Goal: Find specific page/section

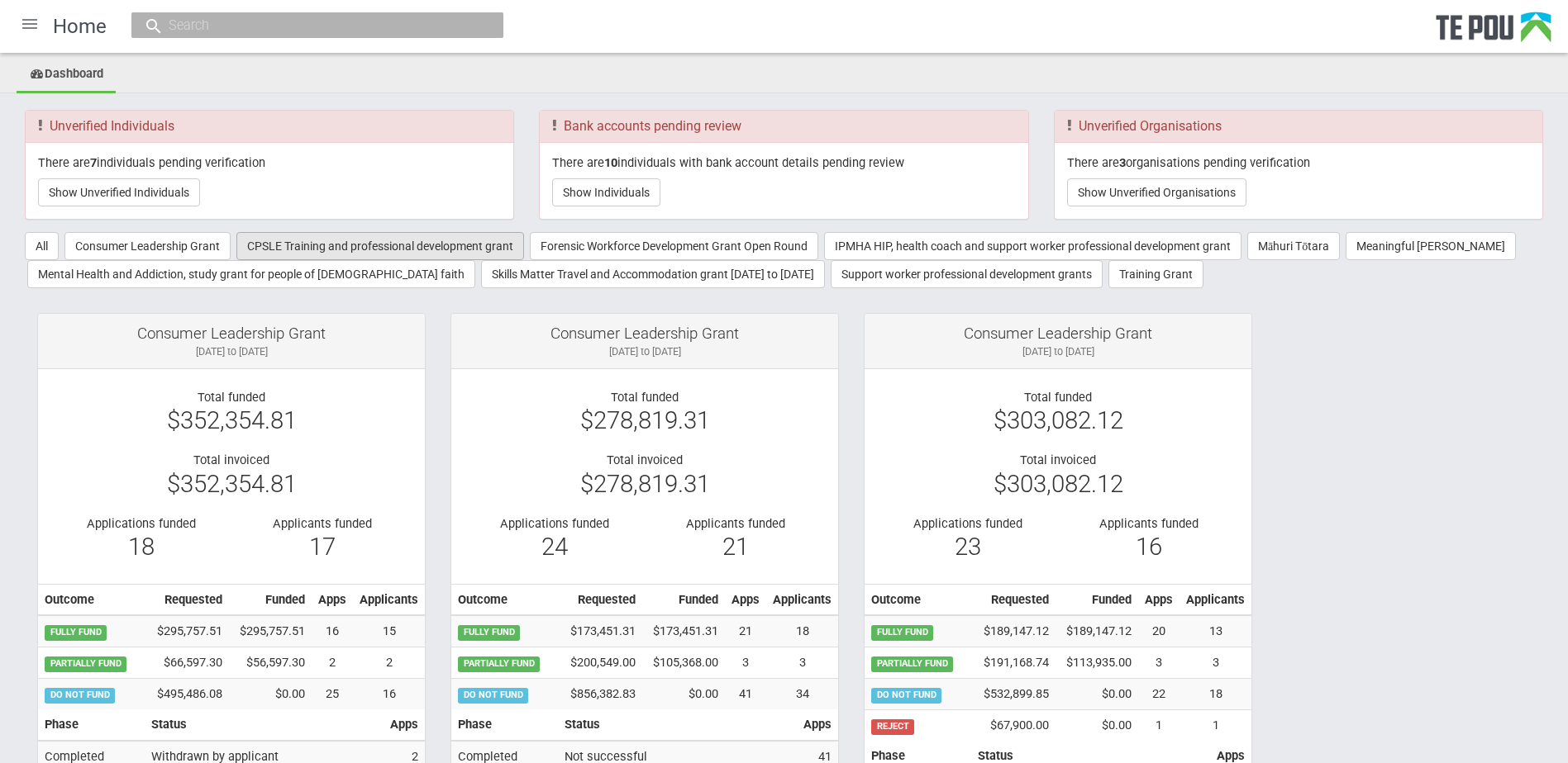
click at [395, 240] on button "CPSLE Training and professional development grant" at bounding box center [380, 246] width 288 height 28
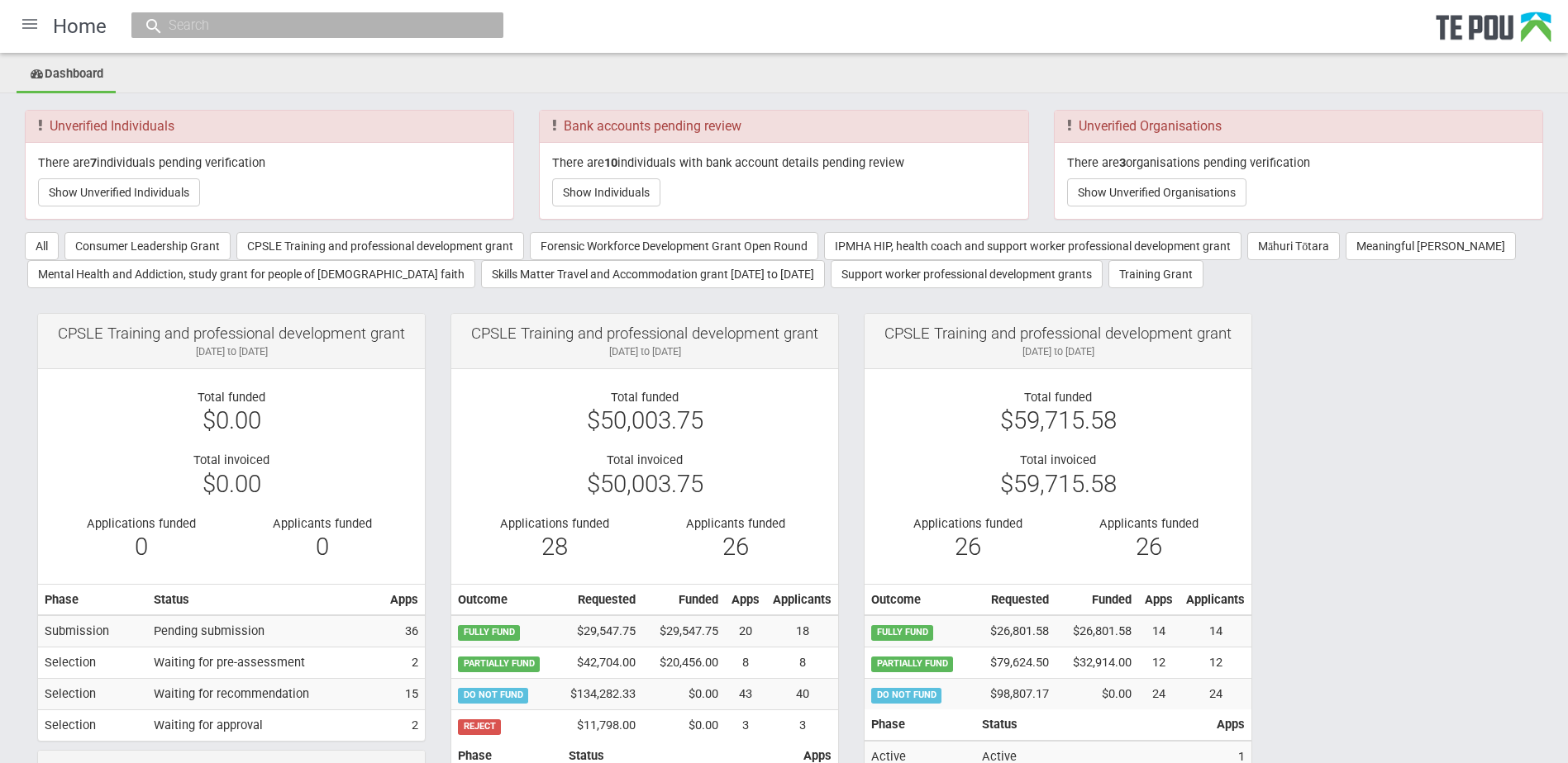
click at [22, 22] on div at bounding box center [30, 24] width 40 height 40
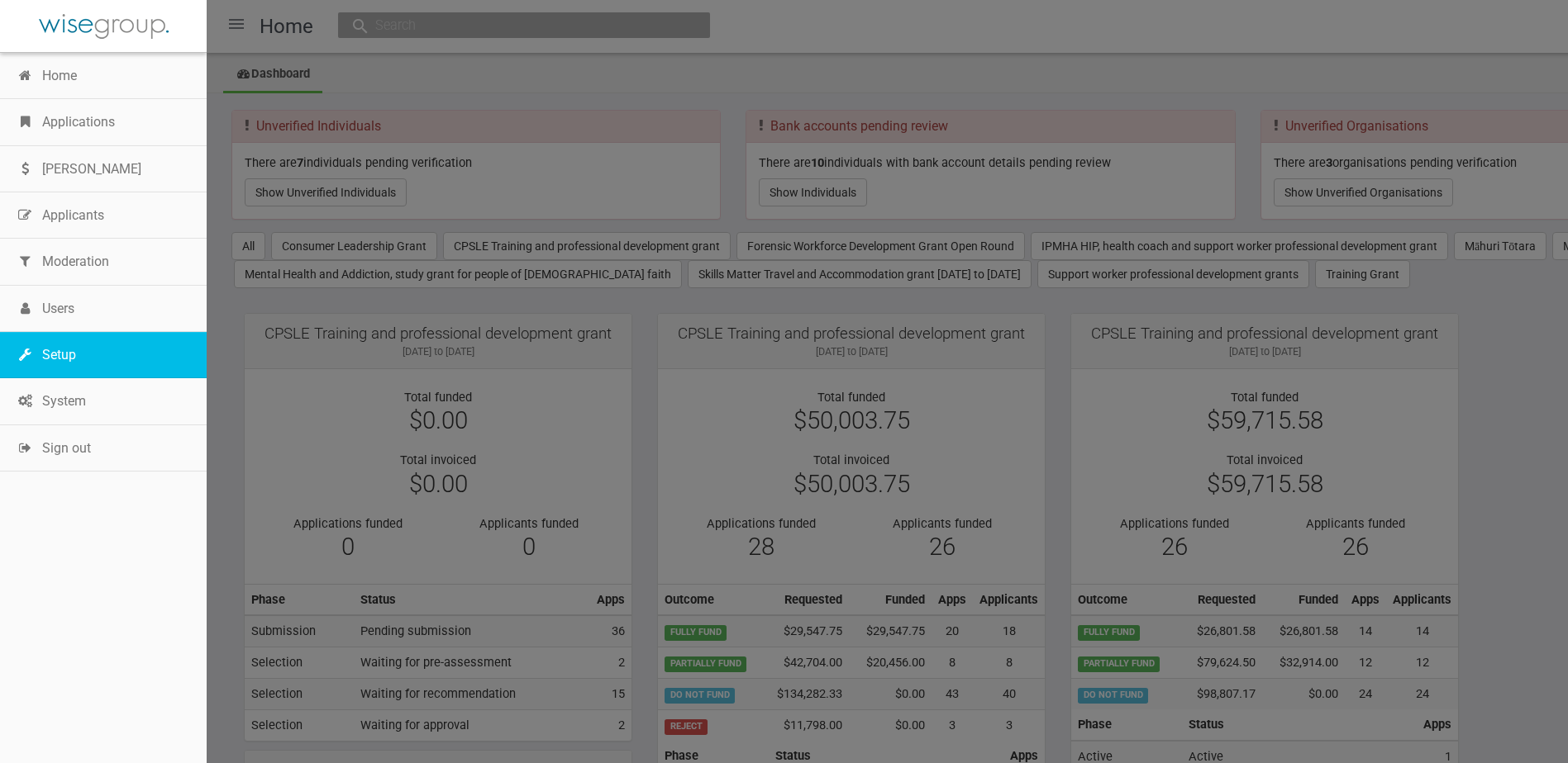
click at [90, 357] on link "Setup" at bounding box center [103, 355] width 207 height 46
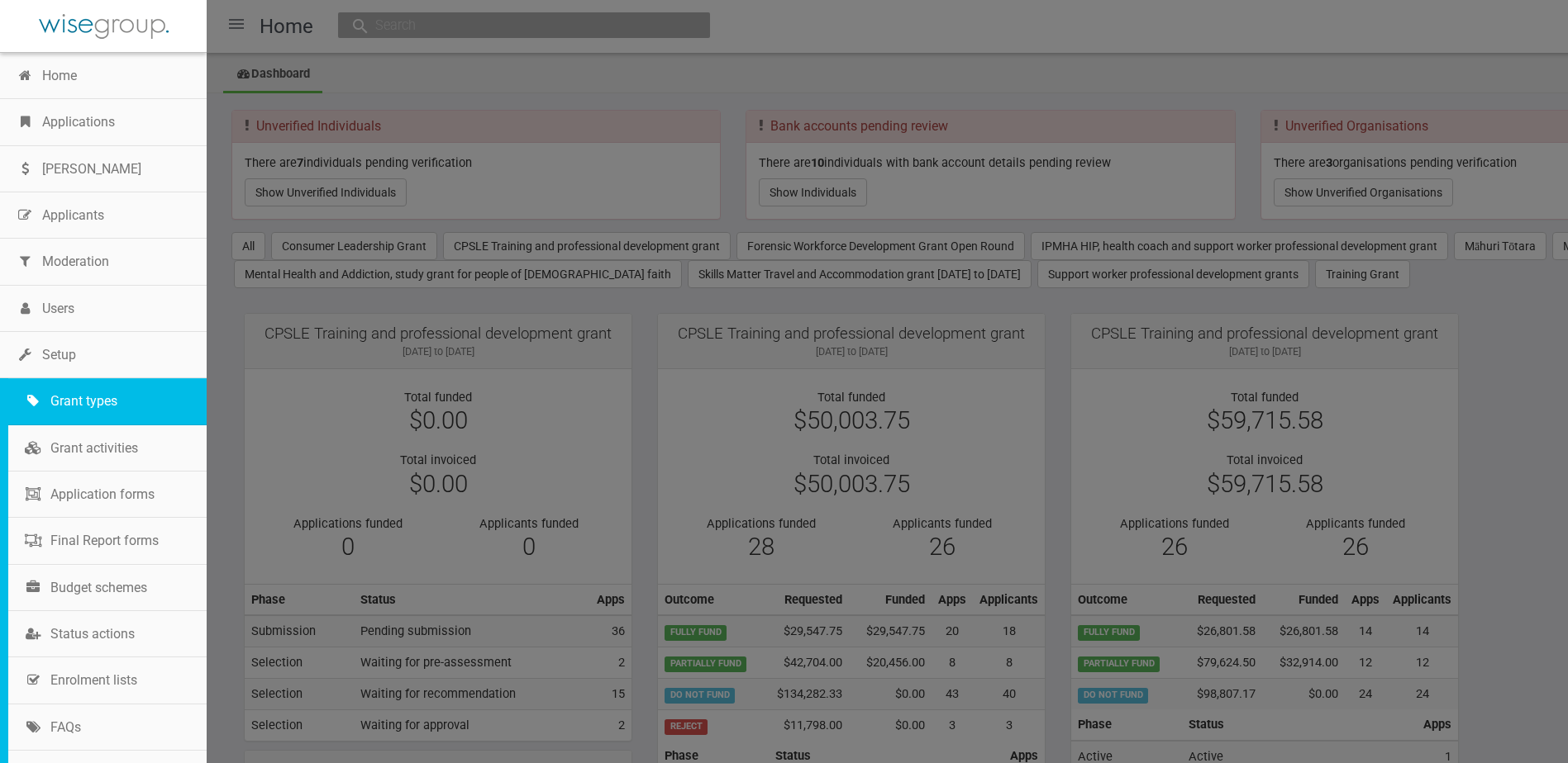
click at [90, 399] on link "Grant types" at bounding box center [107, 401] width 198 height 46
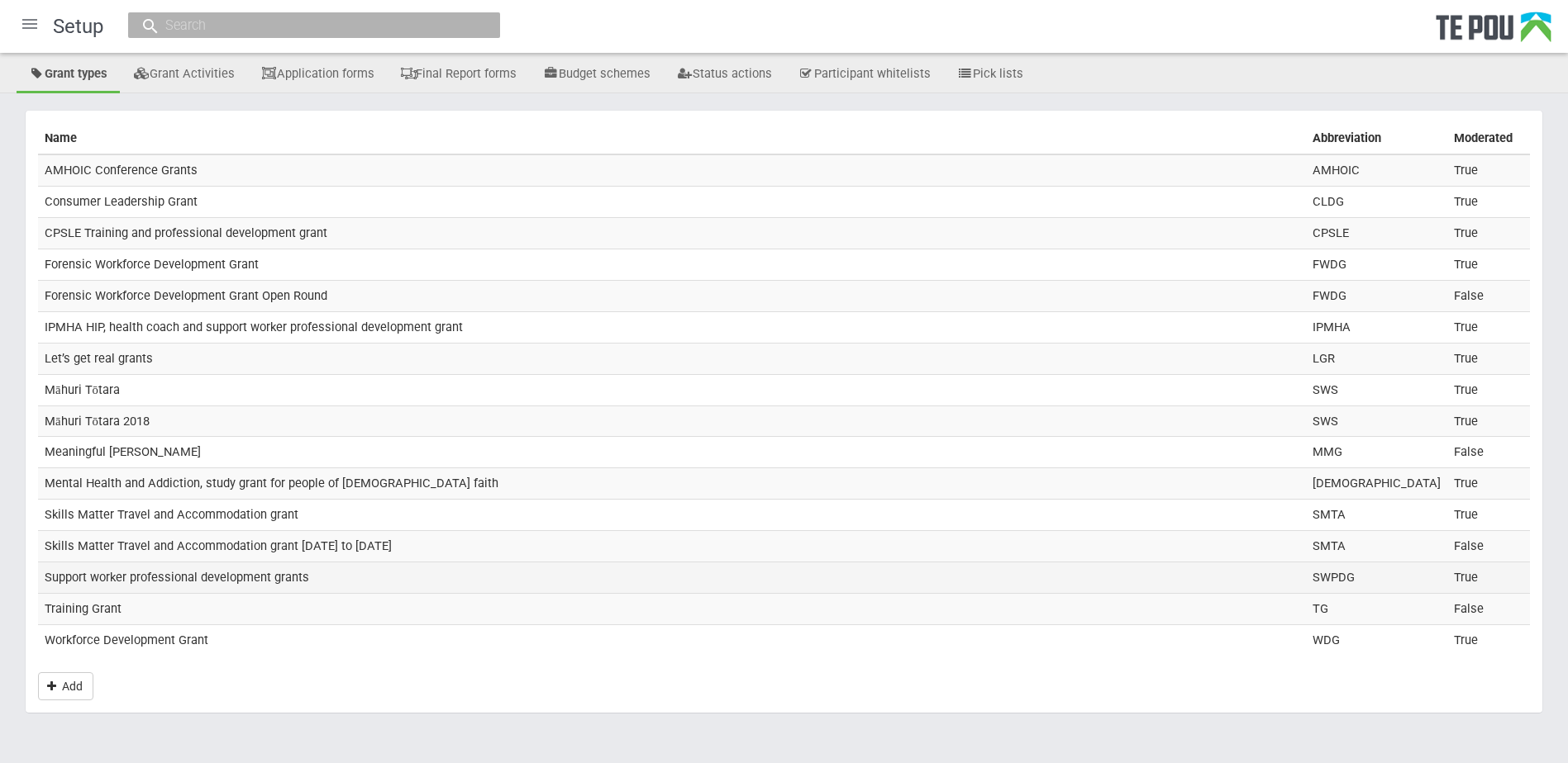
click at [241, 575] on td "Support worker professional development grants" at bounding box center [672, 578] width 1268 height 32
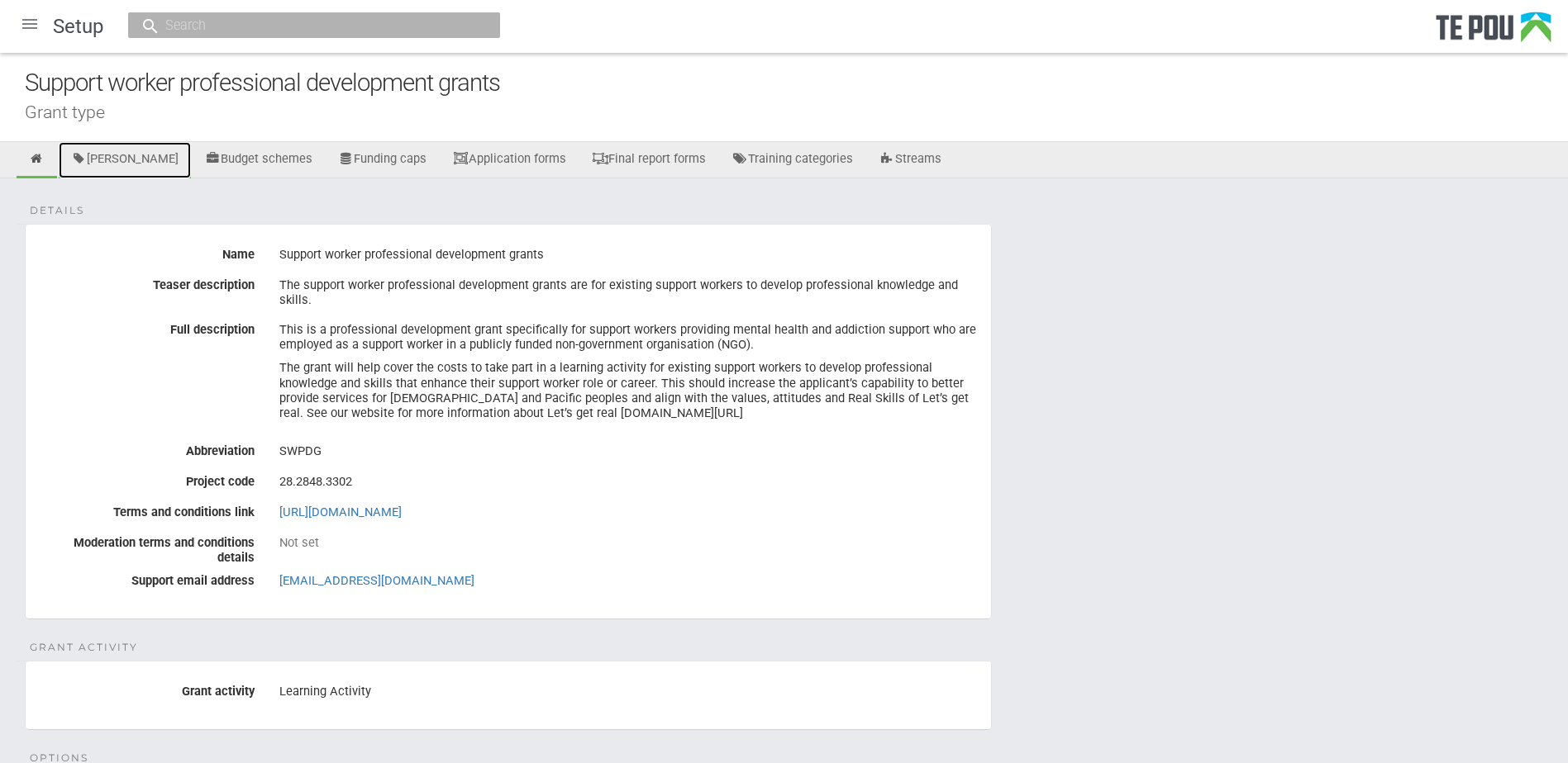
click at [129, 154] on link "[PERSON_NAME]" at bounding box center [124, 160] width 132 height 36
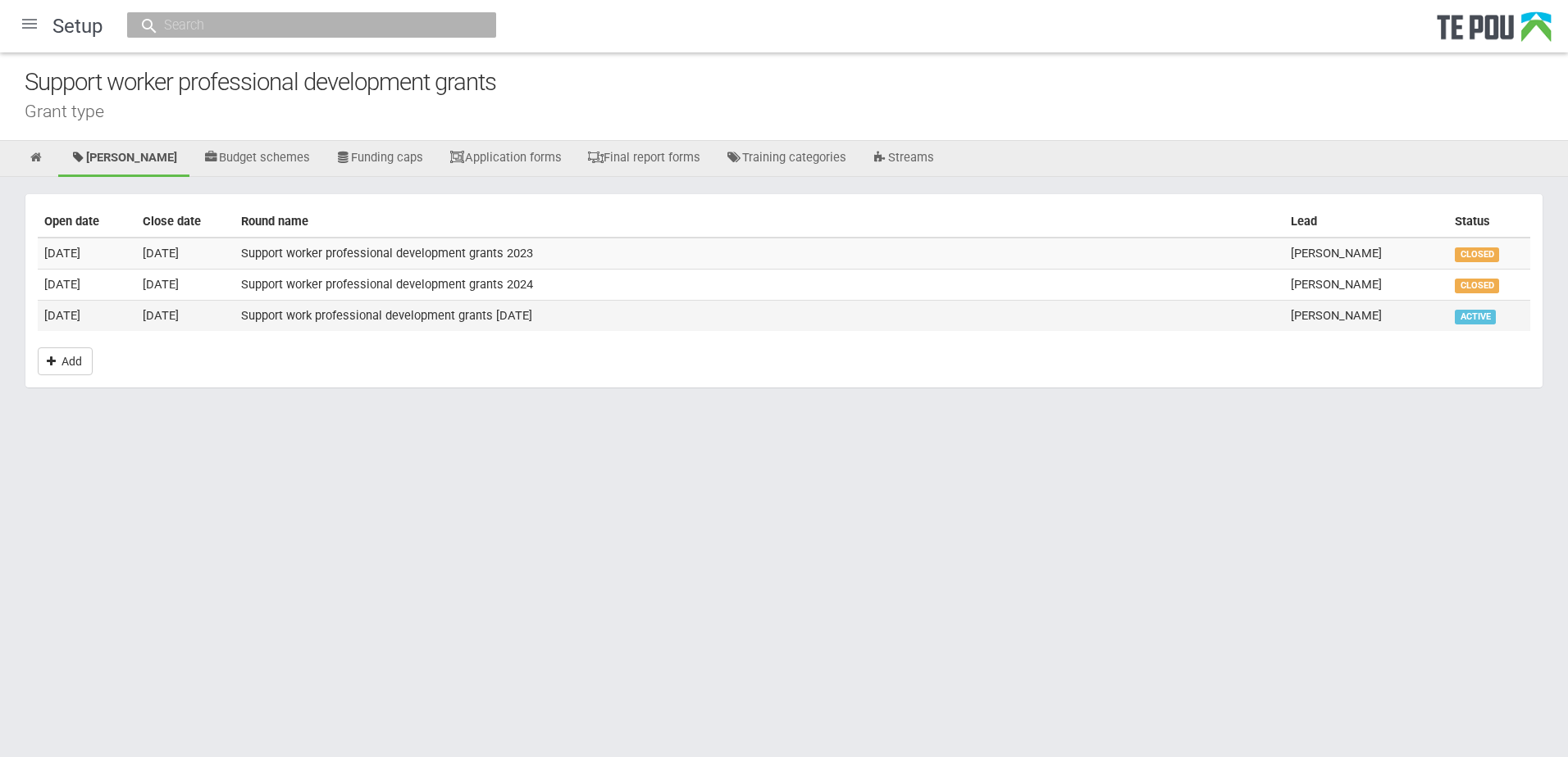
click at [305, 316] on td "Support work professional development grants October 2025" at bounding box center [759, 315] width 1049 height 30
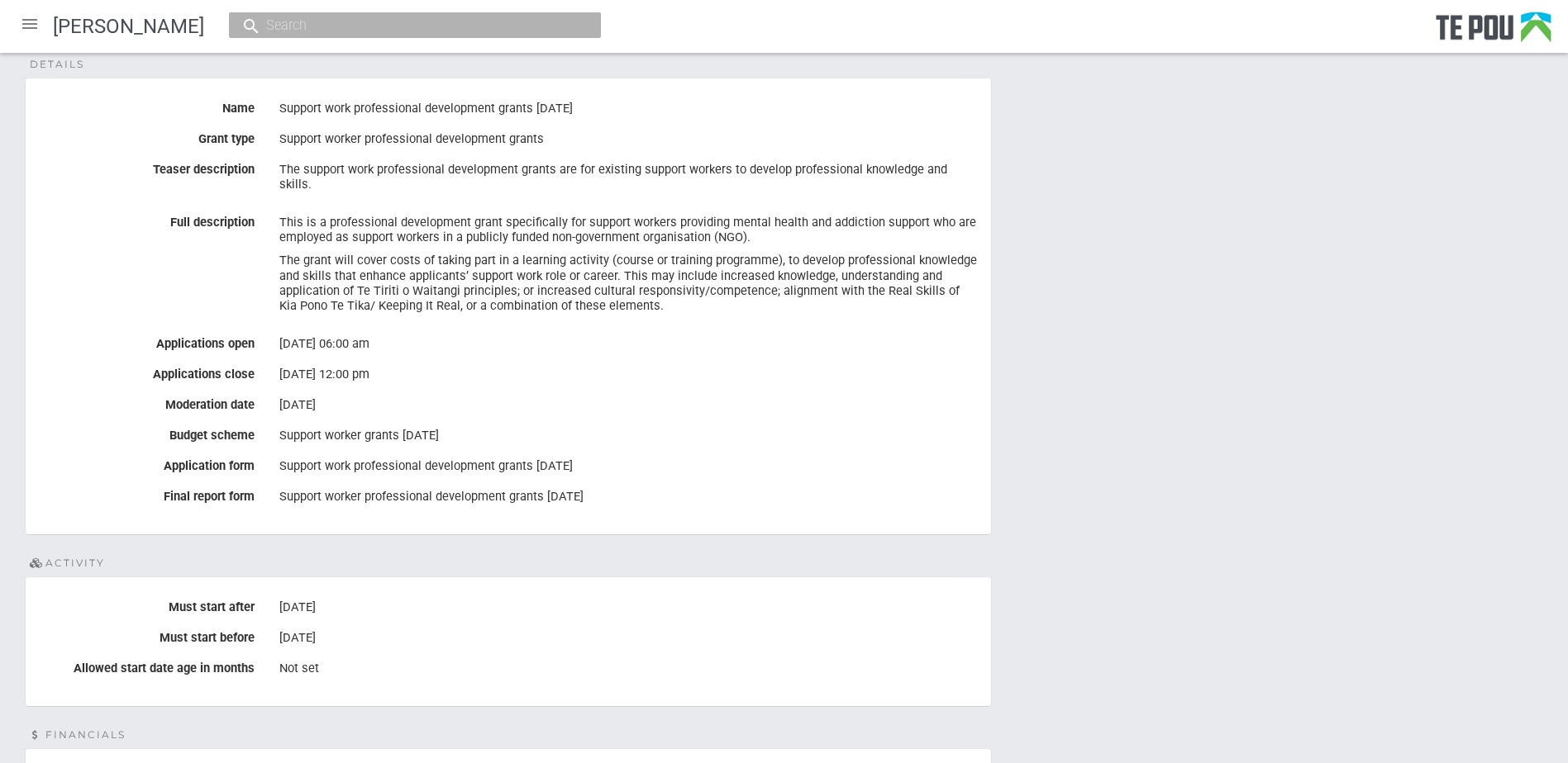
scroll to position [165, 0]
